Goal: Task Accomplishment & Management: Complete application form

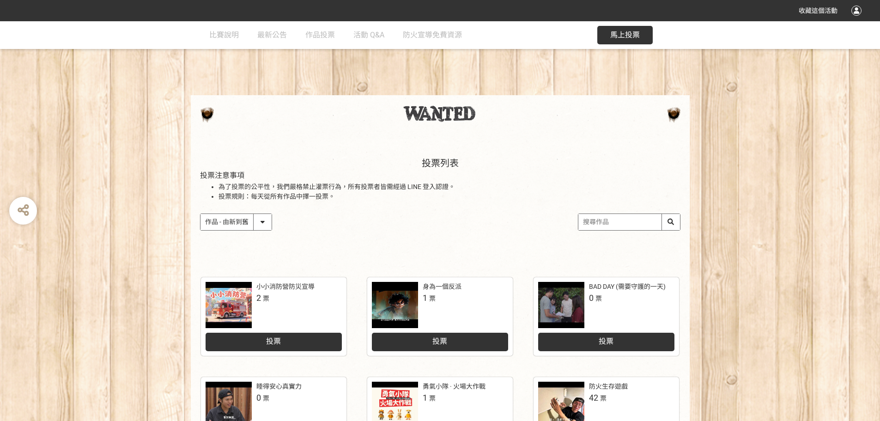
click at [296, 345] on div "投票" at bounding box center [274, 342] width 136 height 18
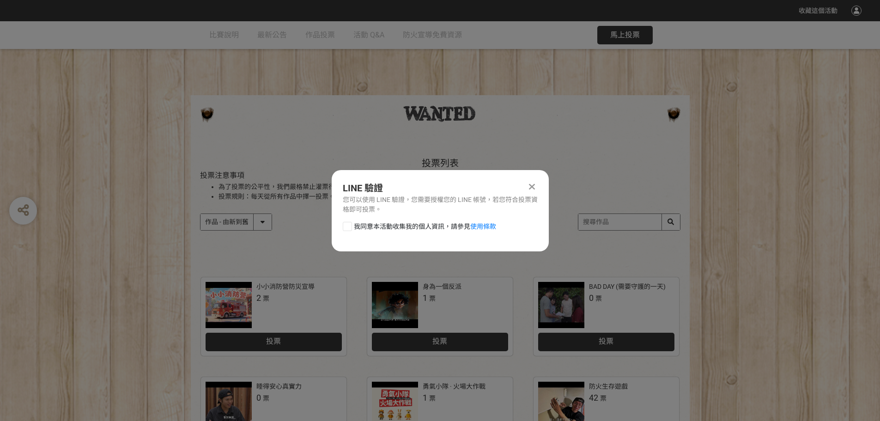
click at [426, 222] on span "我同意本活動收集我的個人資訊，請參見 使用條款" at bounding box center [425, 227] width 142 height 10
click at [349, 223] on input "我同意本活動收集我的個人資訊，請參見 使用條款" at bounding box center [346, 226] width 6 height 6
checkbox input "false"
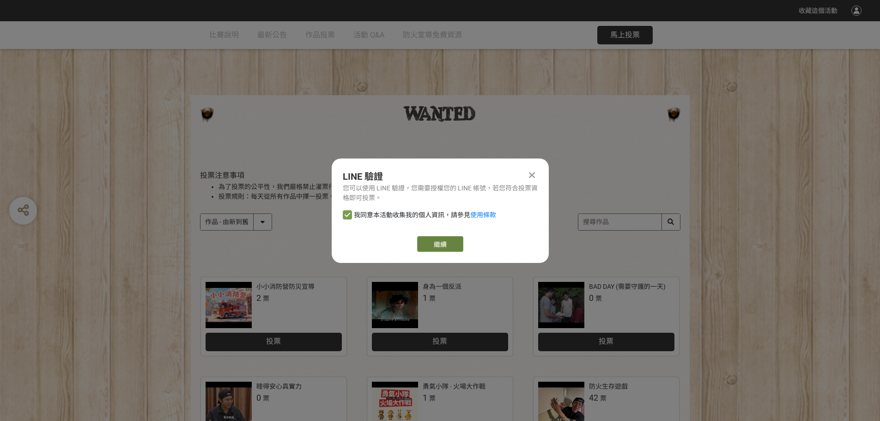
click at [435, 243] on link "繼續" at bounding box center [440, 244] width 46 height 16
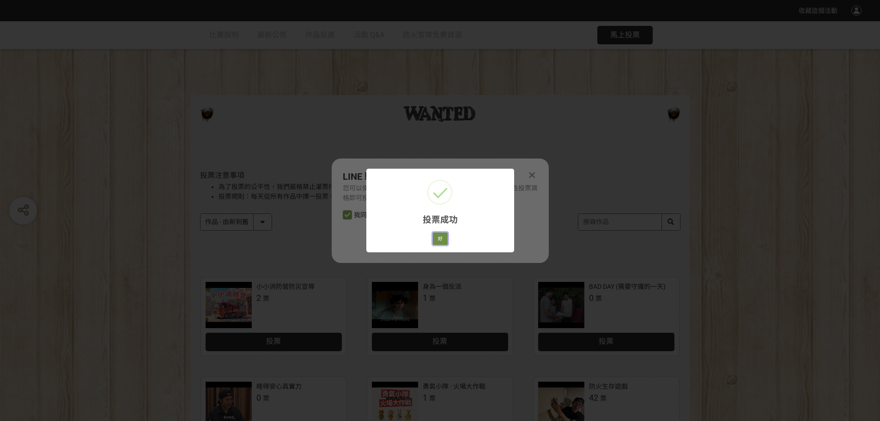
click at [439, 238] on button "好" at bounding box center [440, 238] width 15 height 13
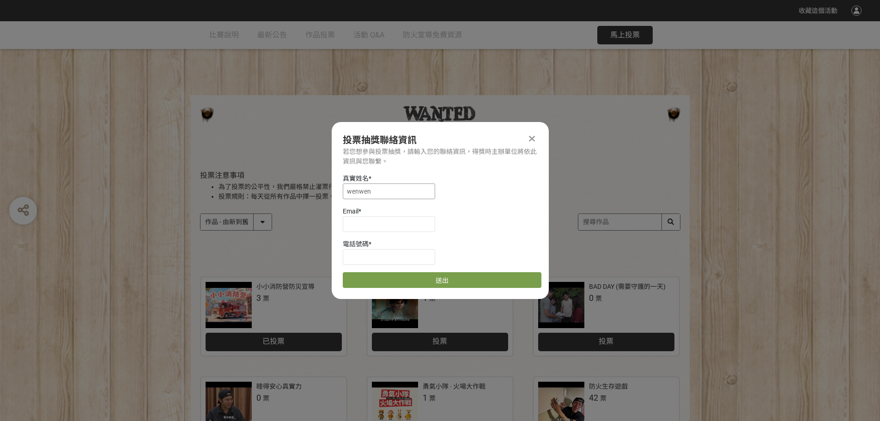
drag, startPoint x: 372, startPoint y: 194, endPoint x: 273, endPoint y: 192, distance: 99.3
click at [273, 192] on div "收藏這個活動 此網站由獎金獵人建置，若有網站建置需求 可洽 LINE: @irv0112w 分享 投票抽獎聯絡資訊 若您想參與投票抽獎，請輸入您的聯絡資訊，得…" at bounding box center [440, 401] width 880 height 803
type input "[PERSON_NAME]"
type input "[EMAIL_ADDRESS][DOMAIN_NAME]"
type input "0980681498"
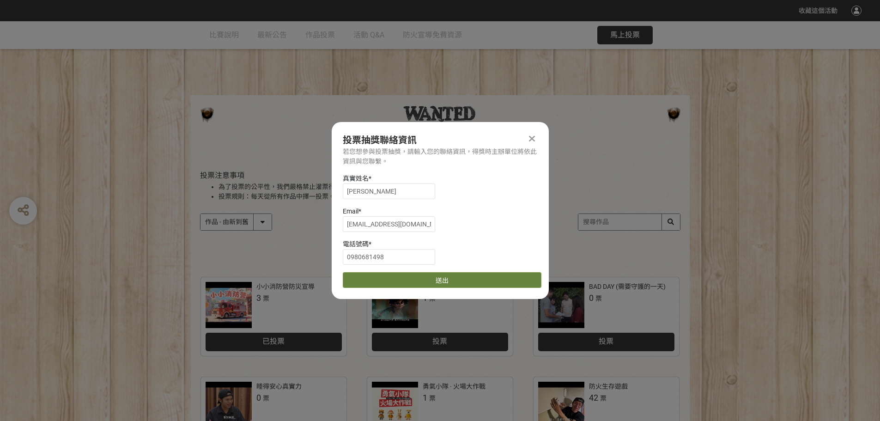
click at [378, 275] on button "送出" at bounding box center [442, 280] width 199 height 16
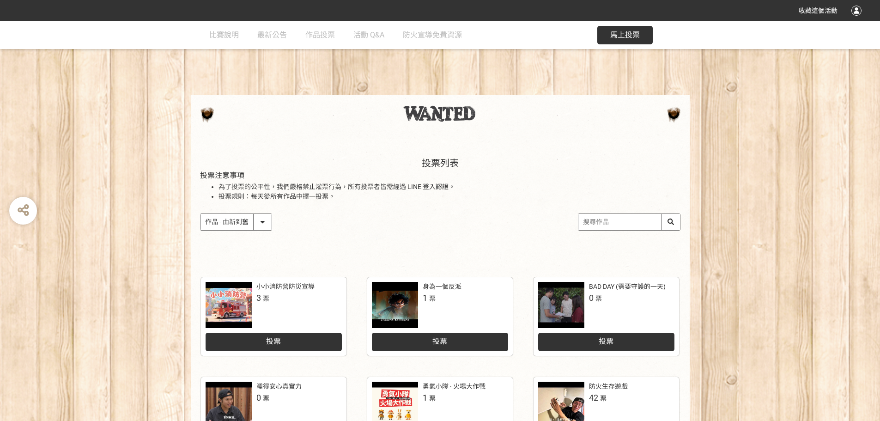
click at [438, 334] on div "投票" at bounding box center [440, 342] width 136 height 18
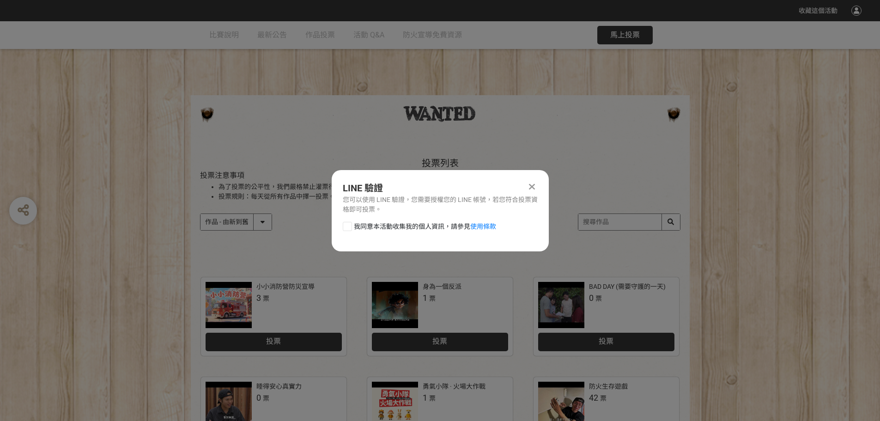
click at [412, 231] on span "我同意本活動收集我的個人資訊，請參見 使用條款" at bounding box center [425, 227] width 142 height 10
click at [349, 229] on input "我同意本活動收集我的個人資訊，請參見 使用條款" at bounding box center [346, 226] width 6 height 6
checkbox input "false"
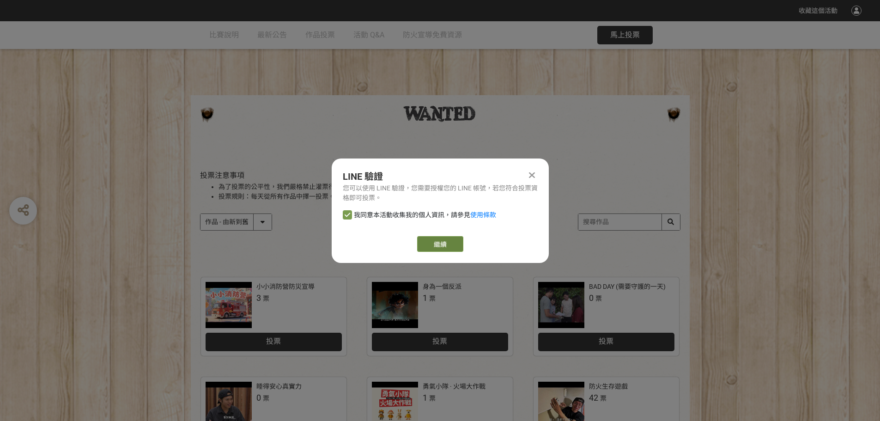
click at [418, 240] on button "繼續" at bounding box center [440, 244] width 46 height 16
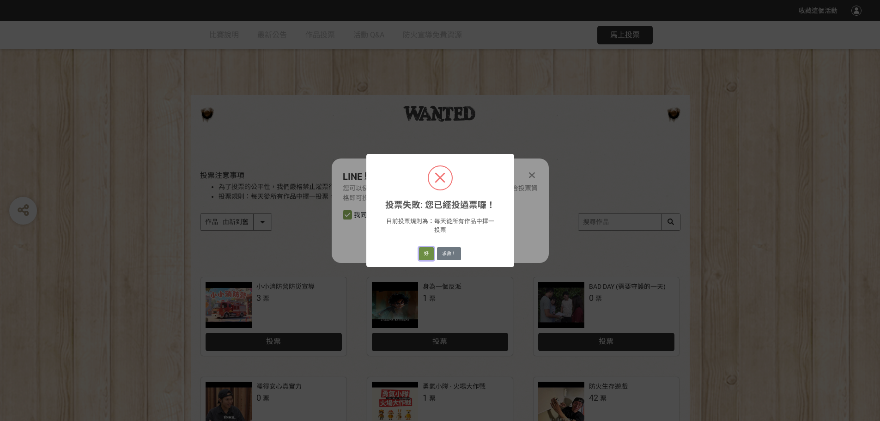
click at [427, 254] on button "好" at bounding box center [426, 253] width 15 height 13
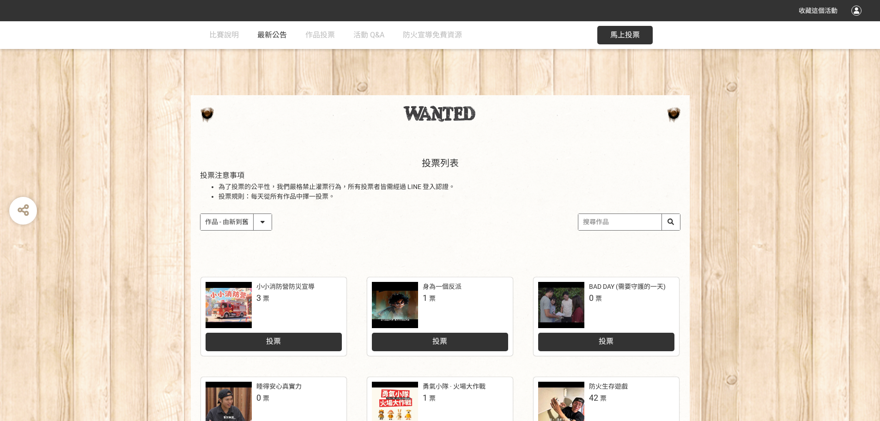
click at [270, 36] on span "最新公告" at bounding box center [272, 34] width 30 height 9
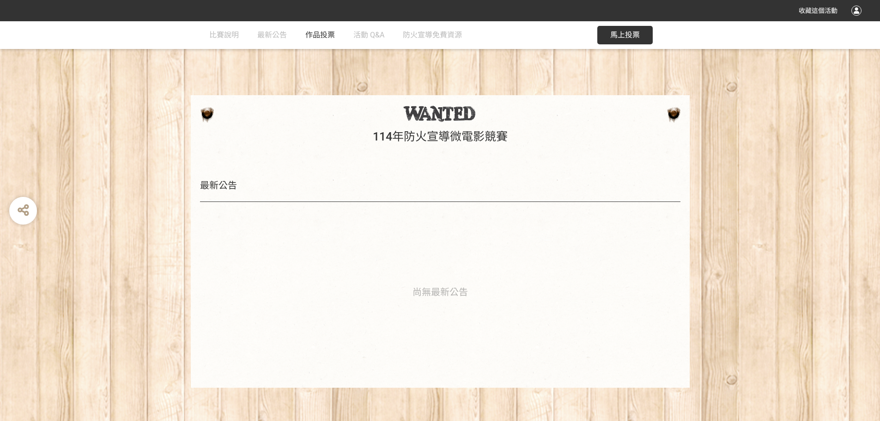
click at [328, 38] on span "作品投票" at bounding box center [320, 34] width 30 height 9
